Goal: Task Accomplishment & Management: Complete application form

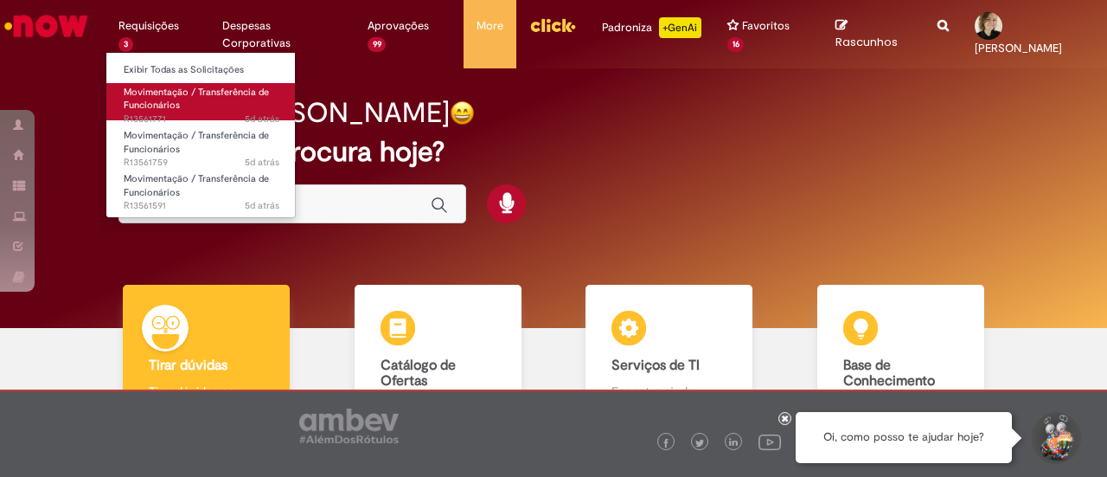
click at [173, 100] on span "Movimentação / Transferência de Funcionários" at bounding box center [196, 99] width 145 height 27
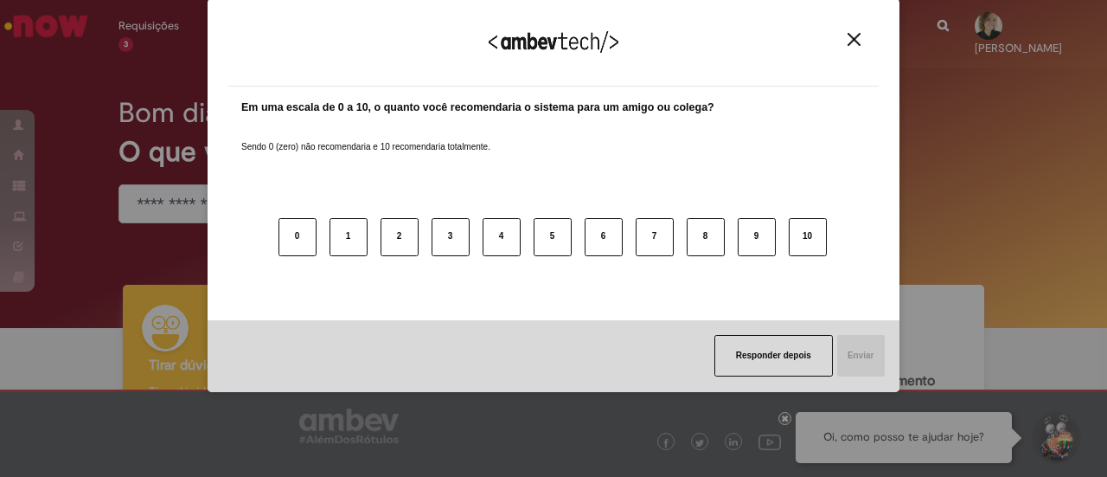
click at [855, 41] on img "Close" at bounding box center [854, 39] width 13 height 13
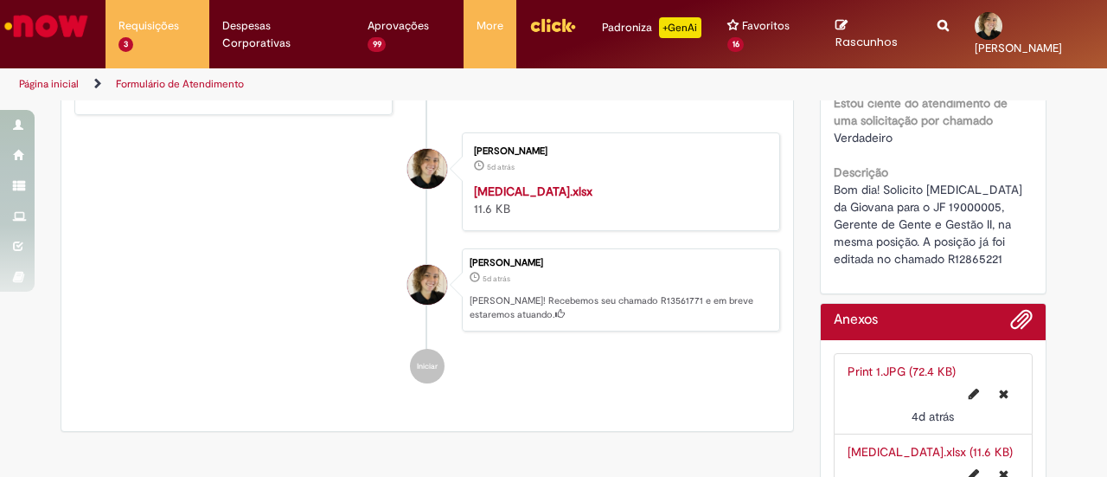
scroll to position [433, 0]
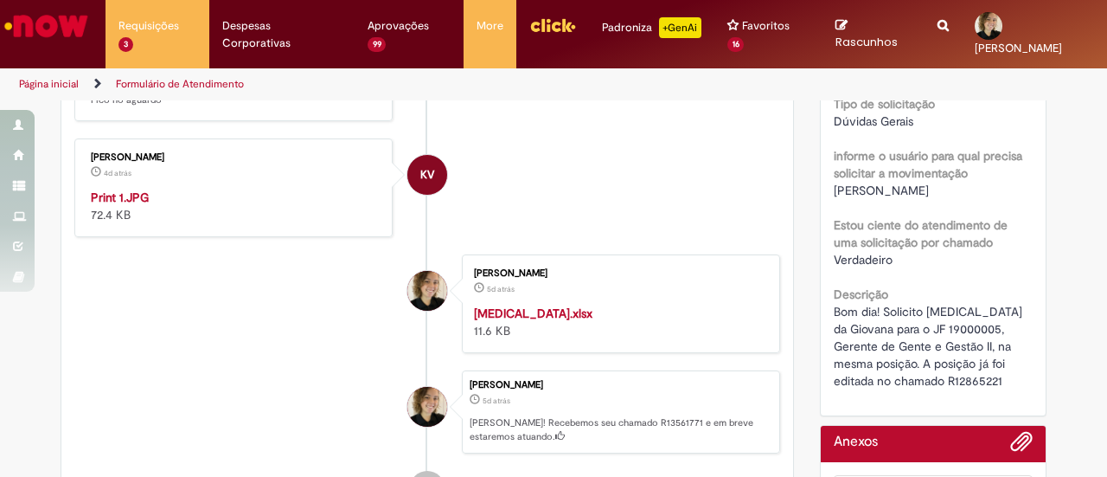
click at [249, 189] on img "Histórico de tíquete" at bounding box center [235, 189] width 288 height 0
drag, startPoint x: 930, startPoint y: 325, endPoint x: 980, endPoint y: 332, distance: 50.6
click at [980, 332] on span "Bom dia! Solicito [MEDICAL_DATA] da Giovana para o JF 19000005, Gerente de Gent…" at bounding box center [930, 346] width 192 height 85
drag, startPoint x: 928, startPoint y: 327, endPoint x: 982, endPoint y: 327, distance: 53.6
click at [982, 327] on span "Bom dia! Solicito [MEDICAL_DATA] da Giovana para o JF 19000005, Gerente de Gent…" at bounding box center [930, 346] width 192 height 85
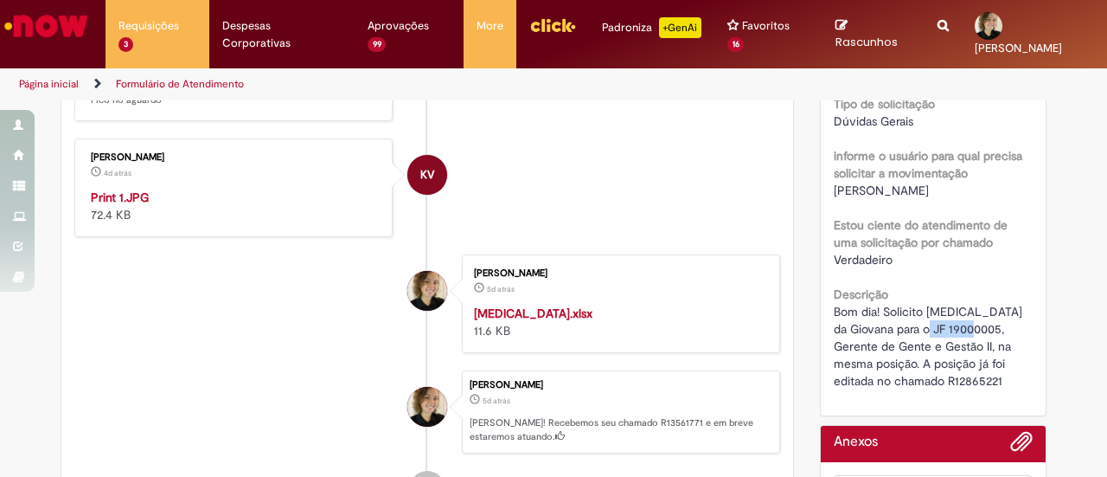
copy span "19000005"
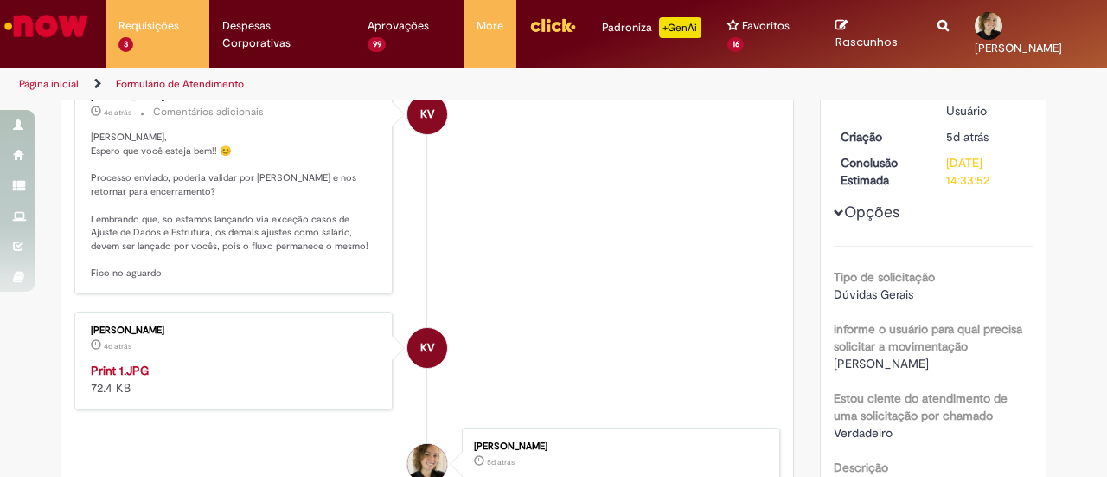
scroll to position [173, 0]
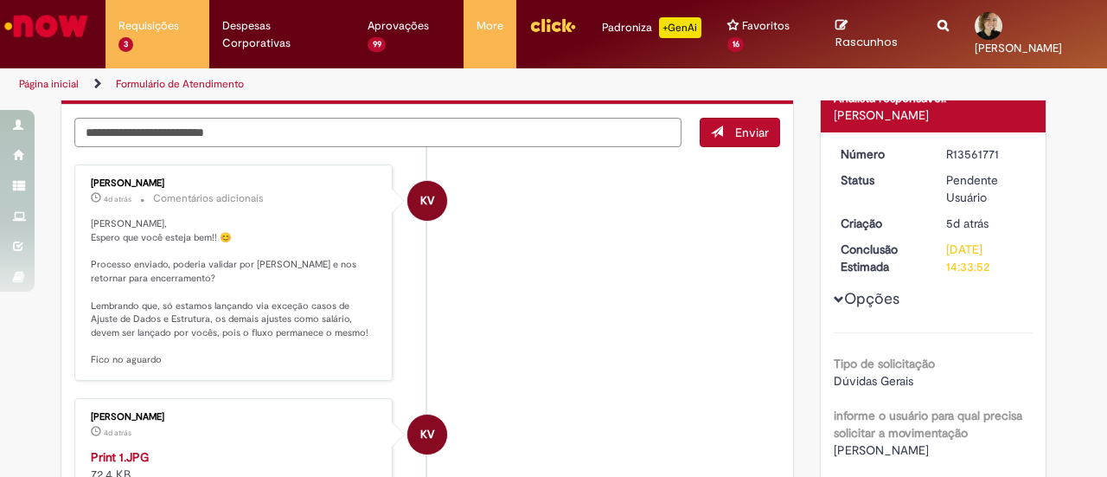
click at [476, 106] on div "Enviar KV [PERSON_NAME] 4d atrás 4 dias atrás Comentários adicionais Olá [PERSO…" at bounding box center [427, 459] width 732 height 708
click at [444, 127] on textarea "Digite sua mensagem aqui..." at bounding box center [377, 132] width 607 height 29
type textarea "**********"
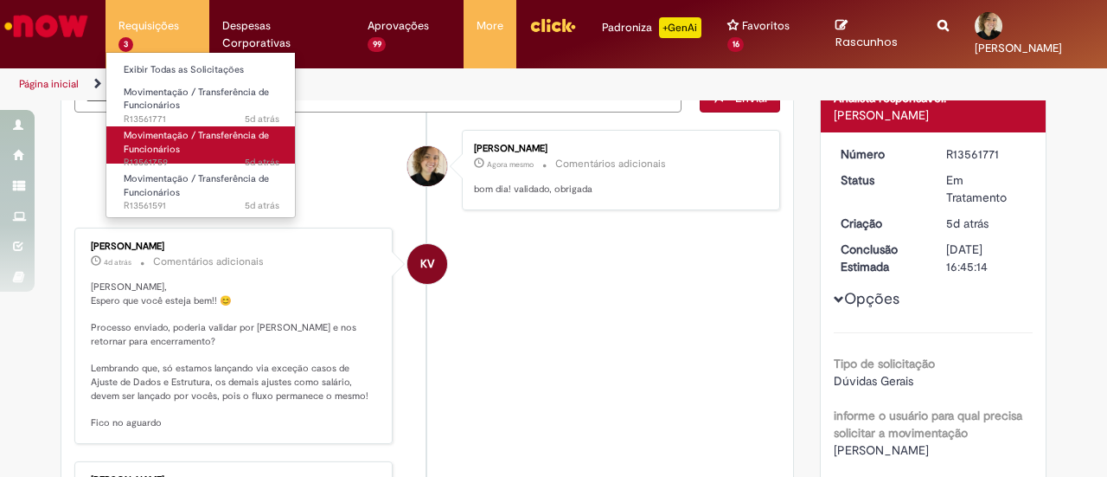
scroll to position [138, 0]
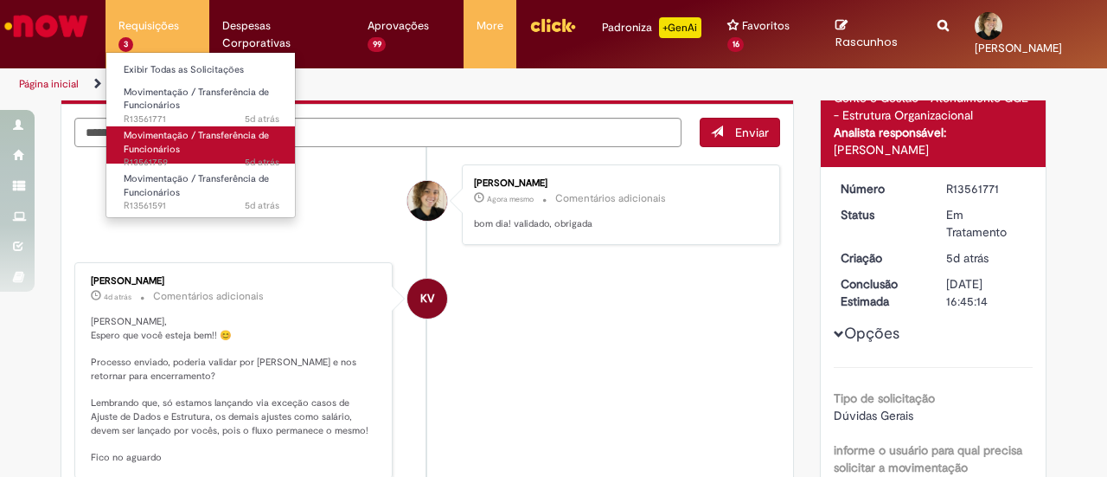
click at [168, 150] on span "Movimentação / Transferência de Funcionários" at bounding box center [196, 142] width 145 height 27
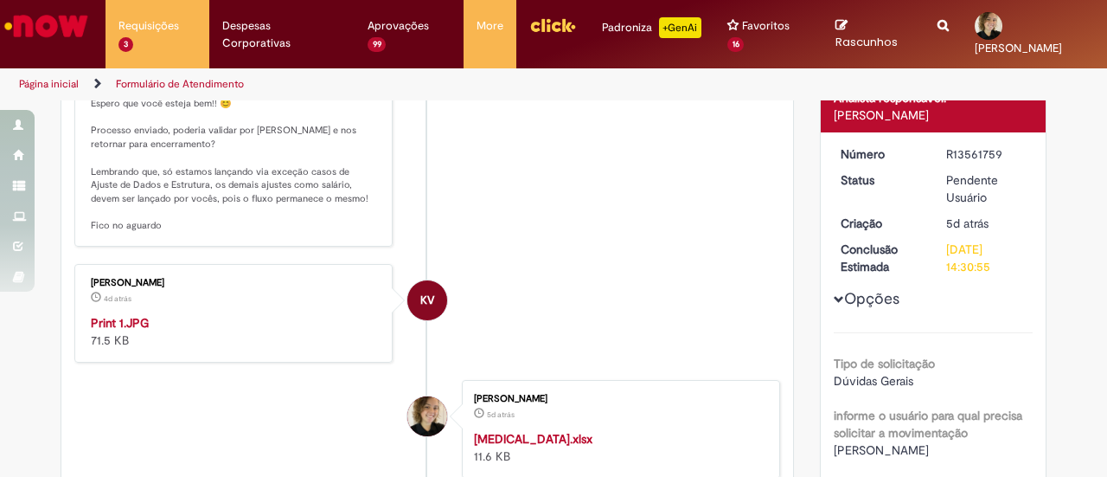
scroll to position [306, 0]
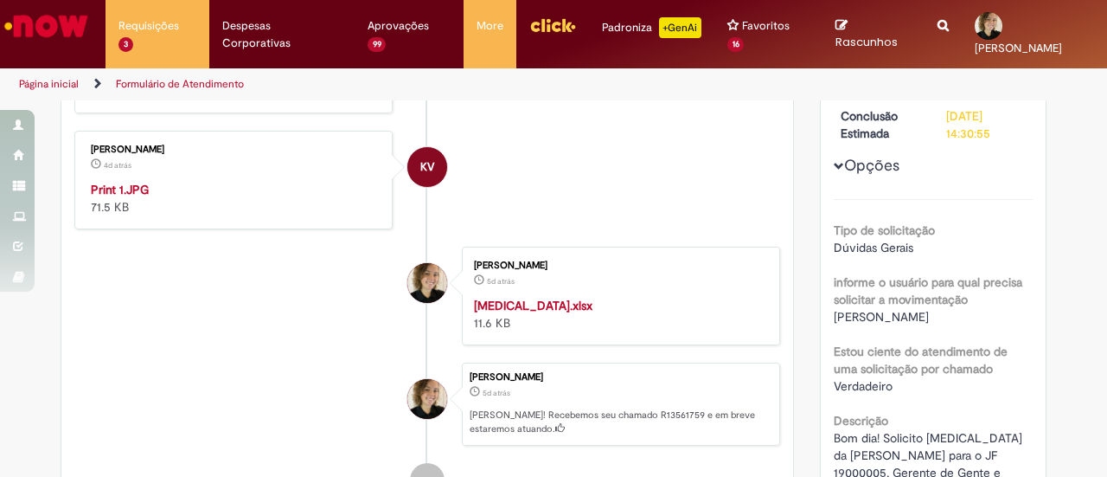
click at [281, 181] on img "Histórico de tíquete" at bounding box center [235, 181] width 288 height 0
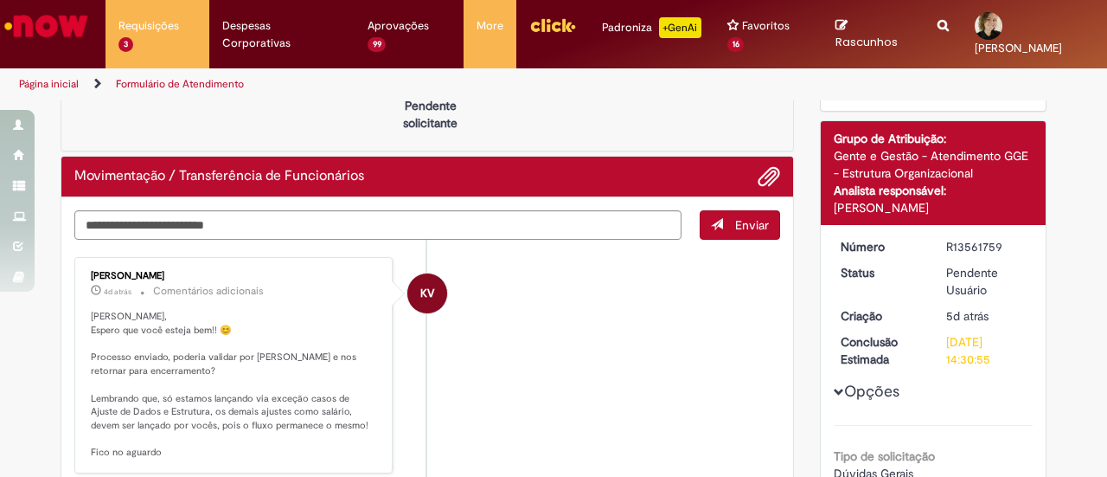
scroll to position [0, 0]
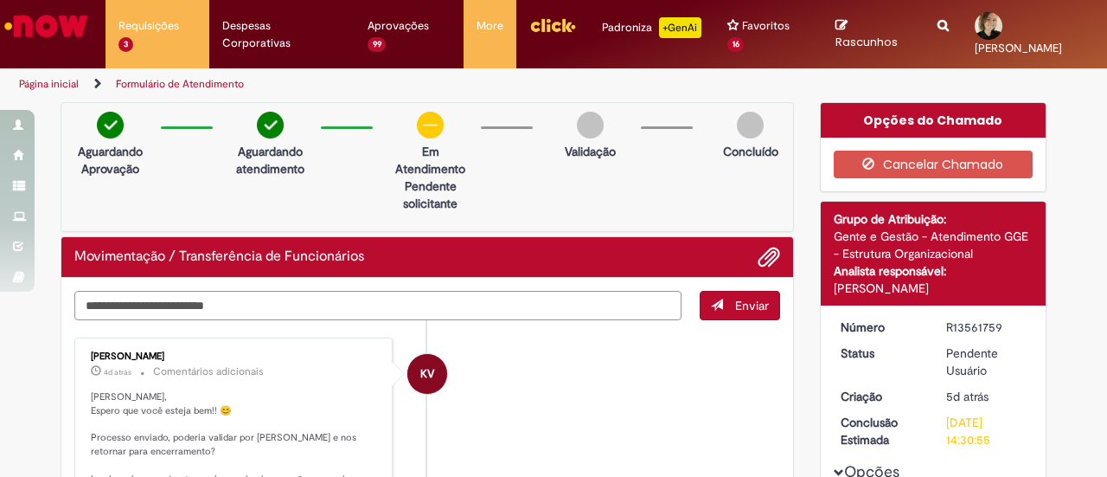
click at [318, 292] on textarea "Digite sua mensagem aqui..." at bounding box center [377, 305] width 607 height 29
type textarea "**********"
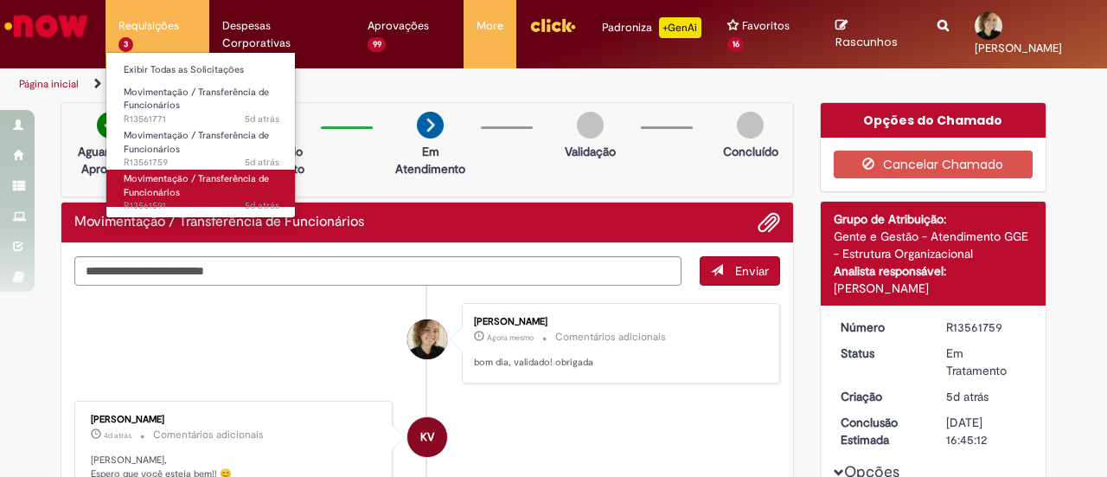
click at [159, 183] on span "Movimentação / Transferência de Funcionários" at bounding box center [196, 185] width 145 height 27
